Goal: Task Accomplishment & Management: Use online tool/utility

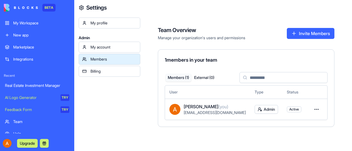
click at [101, 107] on div "My profile Admin My account Members Billing" at bounding box center [110, 93] width 62 height 151
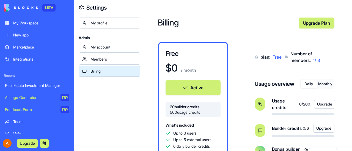
click at [16, 23] on div "My Workspace" at bounding box center [41, 22] width 56 height 5
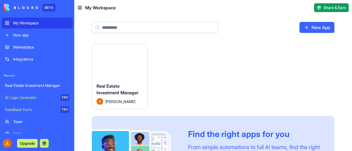
click at [118, 60] on button "Launch" at bounding box center [119, 61] width 41 height 11
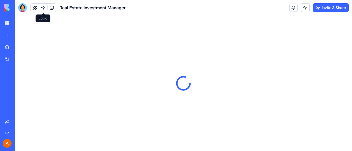
click at [43, 9] on link at bounding box center [43, 8] width 8 height 8
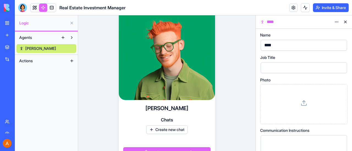
click at [71, 60] on button at bounding box center [71, 61] width 9 height 9
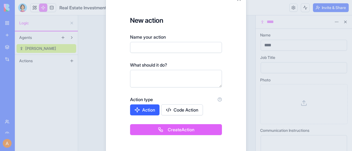
click at [71, 60] on div at bounding box center [176, 75] width 352 height 151
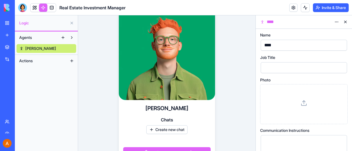
click at [29, 37] on span "Agents" at bounding box center [25, 37] width 13 height 5
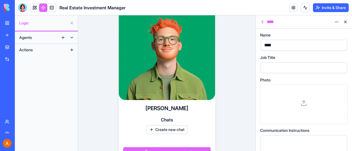
click at [29, 37] on span "Agents" at bounding box center [25, 37] width 13 height 5
